Goal: Task Accomplishment & Management: Use online tool/utility

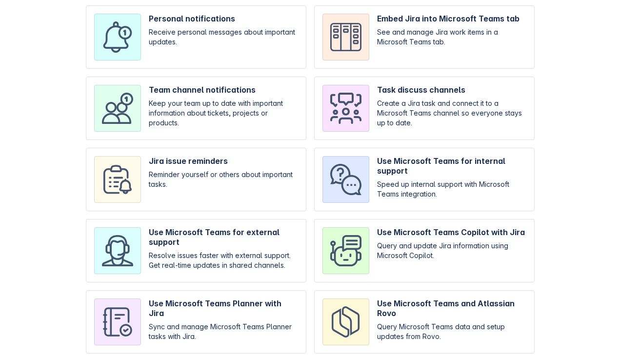
scroll to position [87, 0]
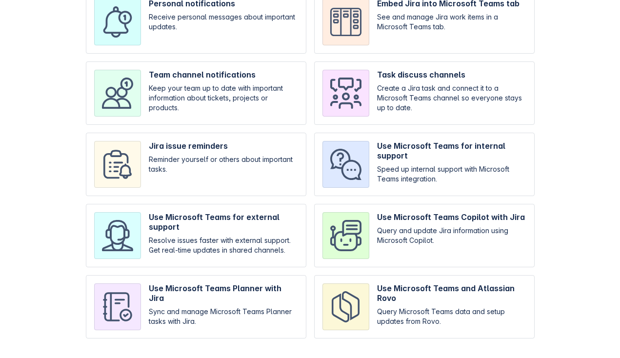
click at [237, 196] on input "checkbox" at bounding box center [196, 164] width 221 height 63
checkbox input "true"
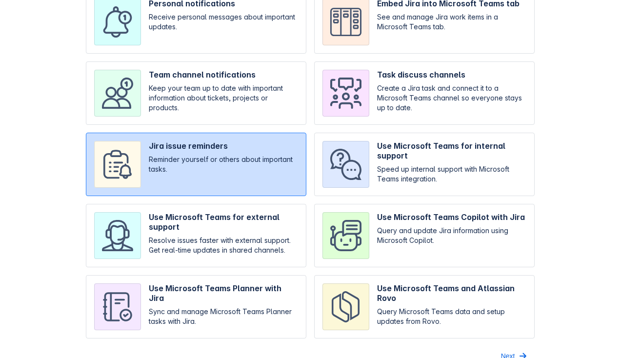
click at [258, 237] on input "checkbox" at bounding box center [196, 235] width 221 height 63
checkbox input "true"
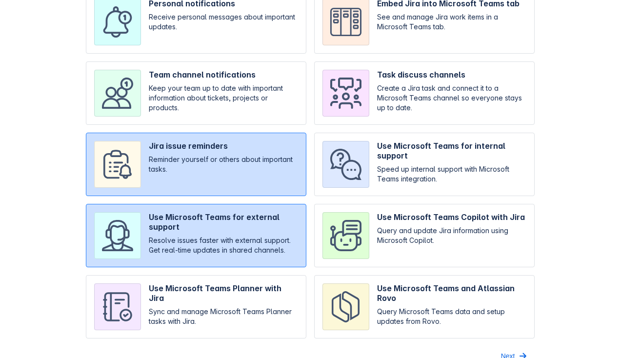
scroll to position [102, 0]
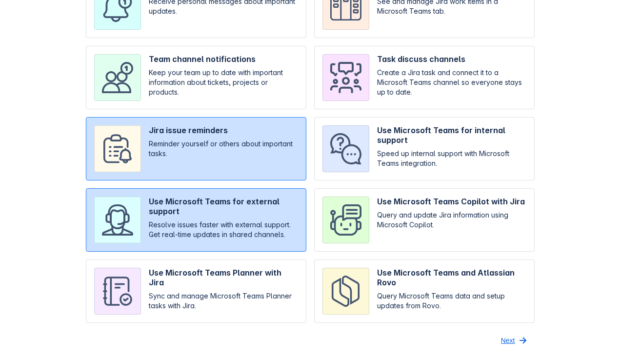
click at [509, 342] on span "Next" at bounding box center [508, 341] width 14 height 16
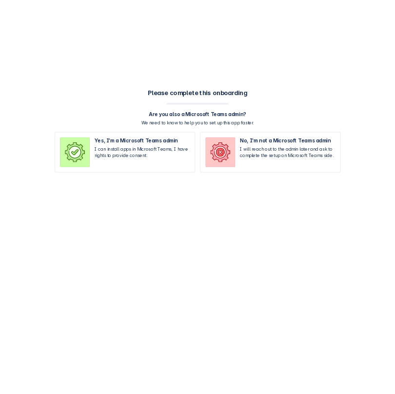
scroll to position [0, 0]
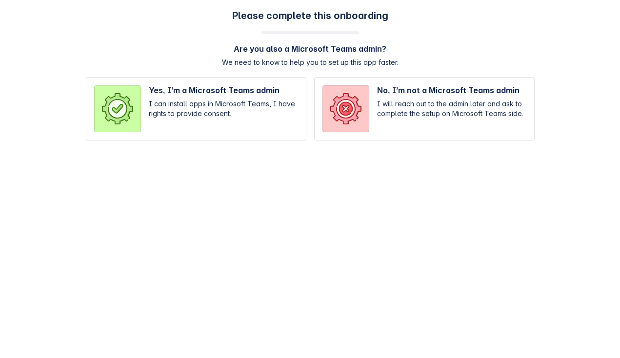
click at [411, 109] on input "radio" at bounding box center [424, 108] width 221 height 63
radio input "true"
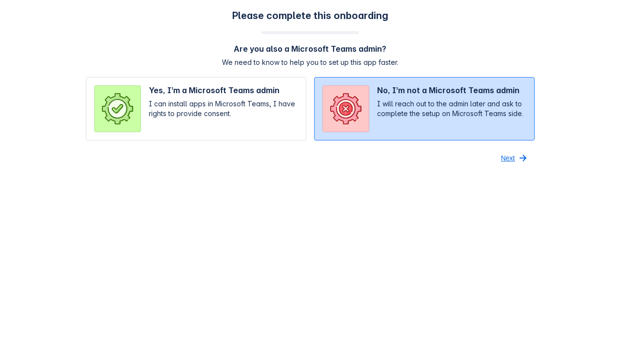
click at [512, 158] on span "Next" at bounding box center [508, 158] width 14 height 16
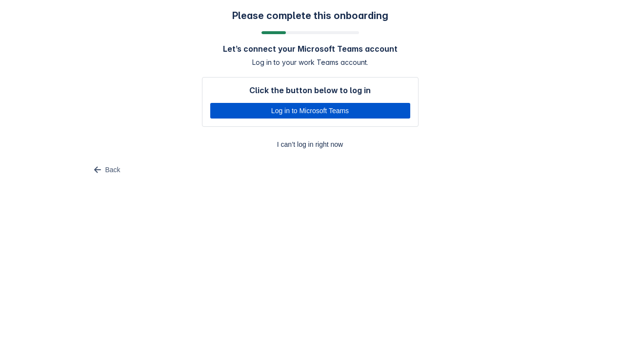
click at [363, 112] on span "Log in to Microsoft Teams" at bounding box center [310, 111] width 188 height 16
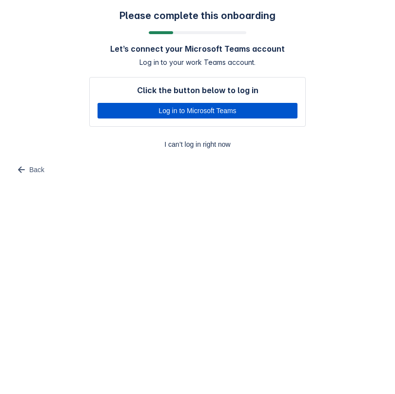
click at [223, 118] on span "Log in to Microsoft Teams" at bounding box center [197, 111] width 188 height 16
